Goal: Obtain resource: Download file/media

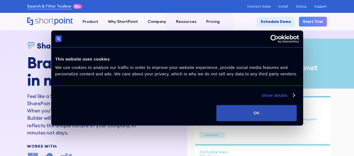
click at [297, 114] on button "OK" at bounding box center [256, 113] width 80 height 16
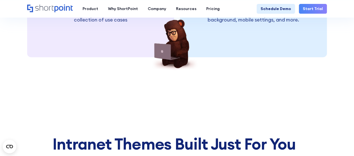
scroll to position [1064, 0]
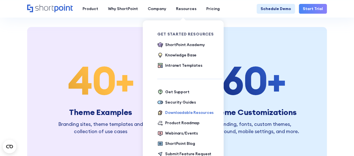
click at [175, 113] on div "Downloadable Resources" at bounding box center [189, 113] width 48 height 6
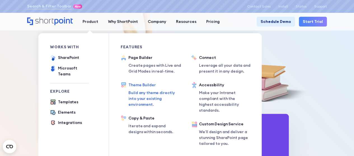
click at [144, 86] on div "Theme Builder" at bounding box center [153, 85] width 51 height 6
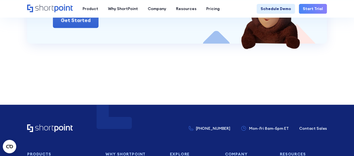
scroll to position [2530, 0]
